Goal: Use online tool/utility: Utilize a website feature to perform a specific function

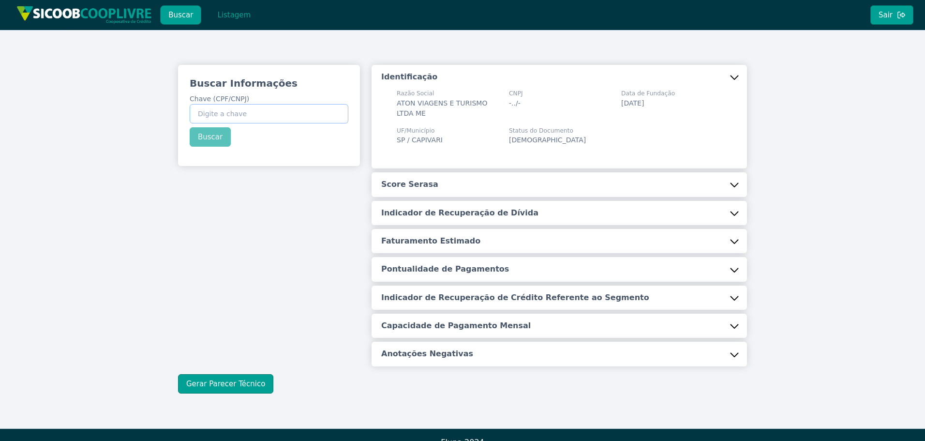
click at [232, 109] on input "Chave (CPF/CNPJ)" at bounding box center [269, 113] width 159 height 19
paste input "338.250.808-70"
type input "338.250.808-70"
click at [208, 132] on button "Buscar" at bounding box center [210, 136] width 41 height 19
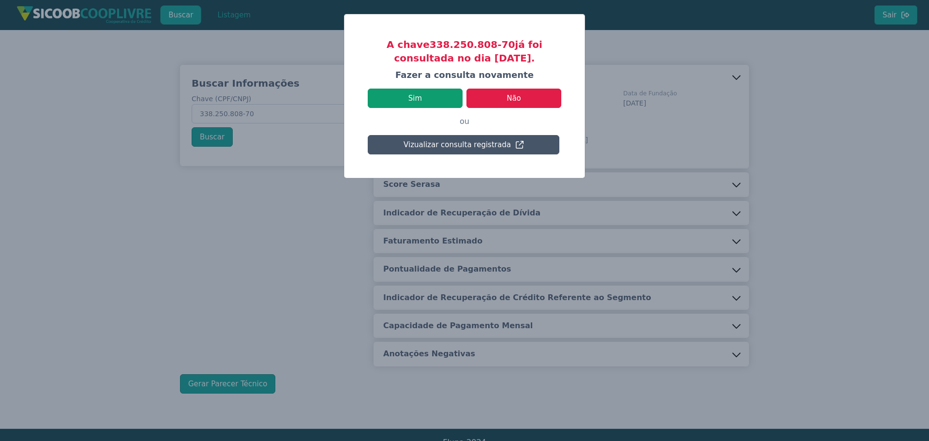
click at [418, 96] on button "Sim" at bounding box center [415, 98] width 95 height 19
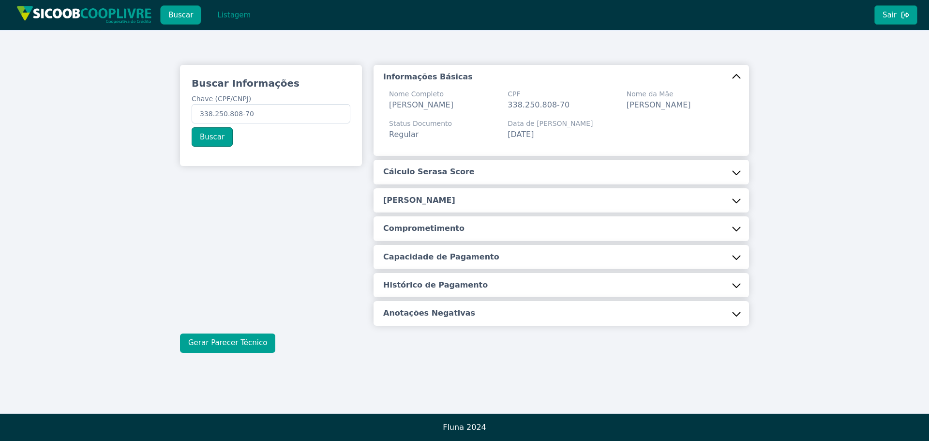
click at [218, 352] on button "Gerar Parecer Técnico" at bounding box center [227, 342] width 95 height 19
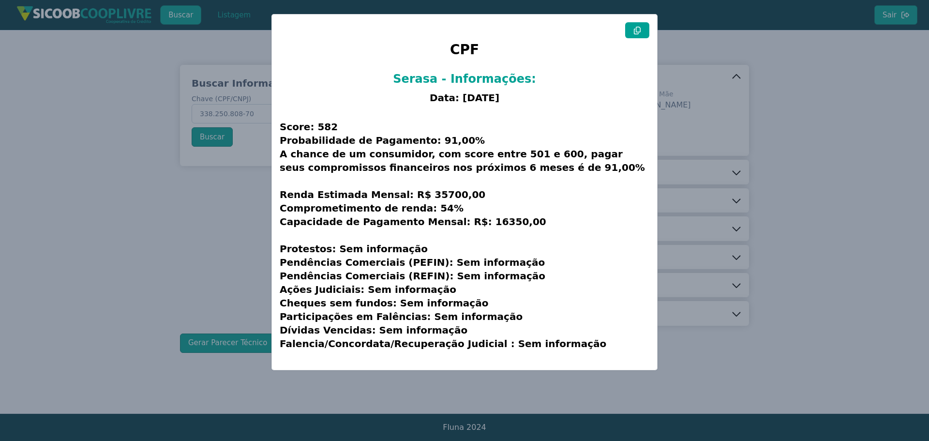
click at [279, 128] on div "CPF Serasa - Informações: Data: [DATE] Score: 582 Probabilidade de Pagamento: 9…" at bounding box center [464, 192] width 385 height 355
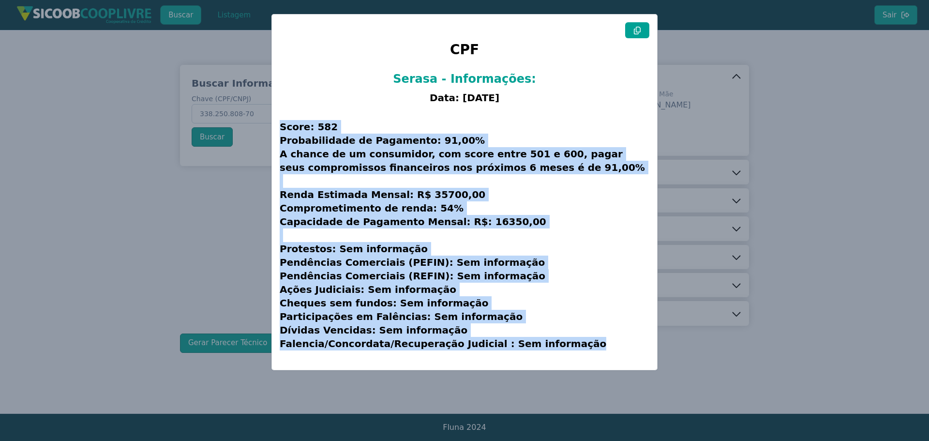
drag, startPoint x: 281, startPoint y: 126, endPoint x: 647, endPoint y: 356, distance: 432.0
click at [651, 370] on div "CPF Serasa - Informações: Data: [DATE] Score: 582 Probabilidade de Pagamento: 9…" at bounding box center [464, 192] width 385 height 355
copy h3 "Score: 582 Probabilidade de Pagamento: 91,00% A chance de um consumidor, com sc…"
